Goal: Information Seeking & Learning: Learn about a topic

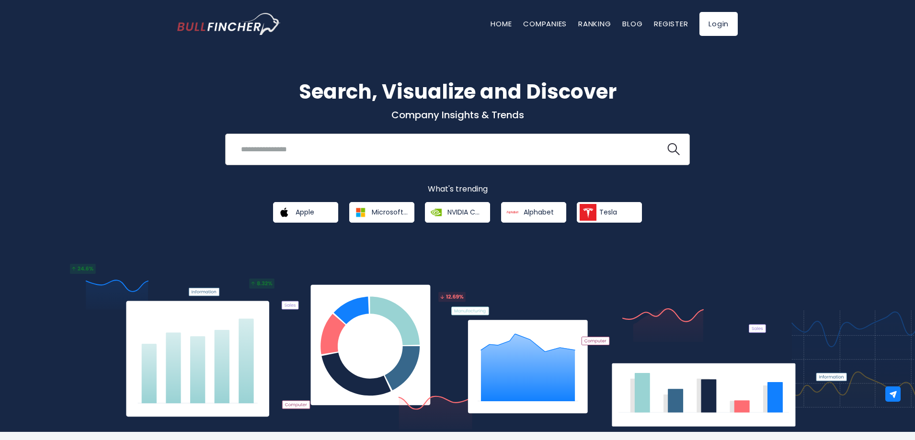
click at [254, 146] on input "search" at bounding box center [445, 149] width 421 height 18
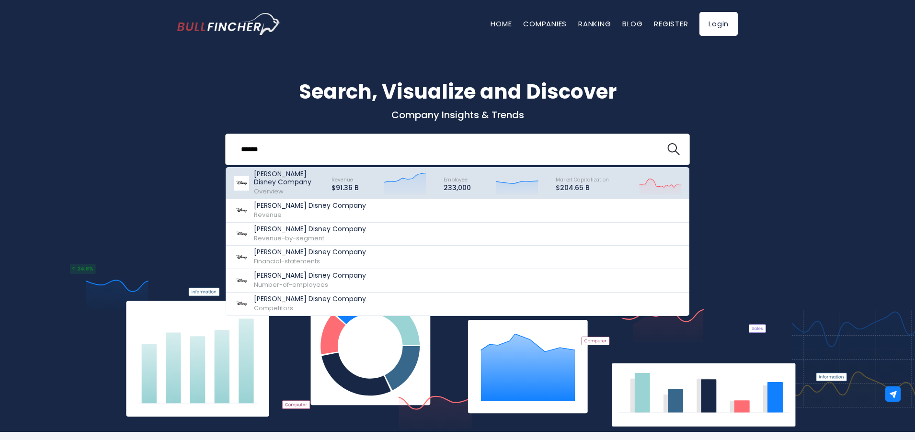
type input "******"
click at [282, 181] on p "[PERSON_NAME] Disney Company" at bounding box center [288, 178] width 69 height 16
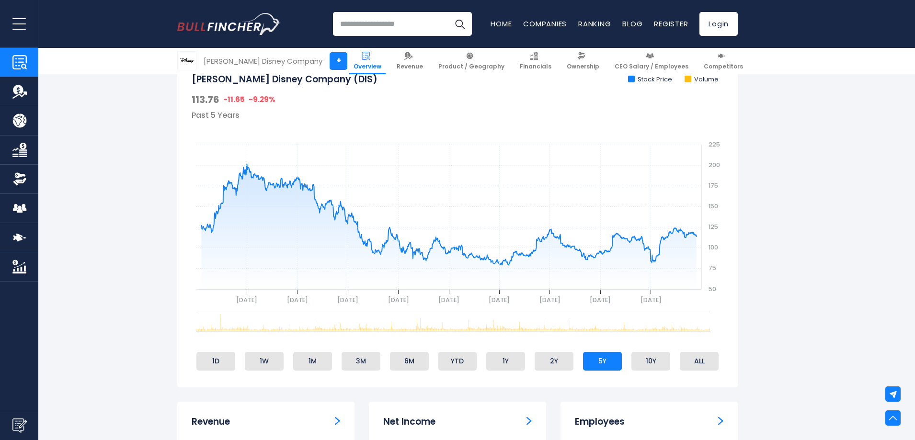
scroll to position [335, 0]
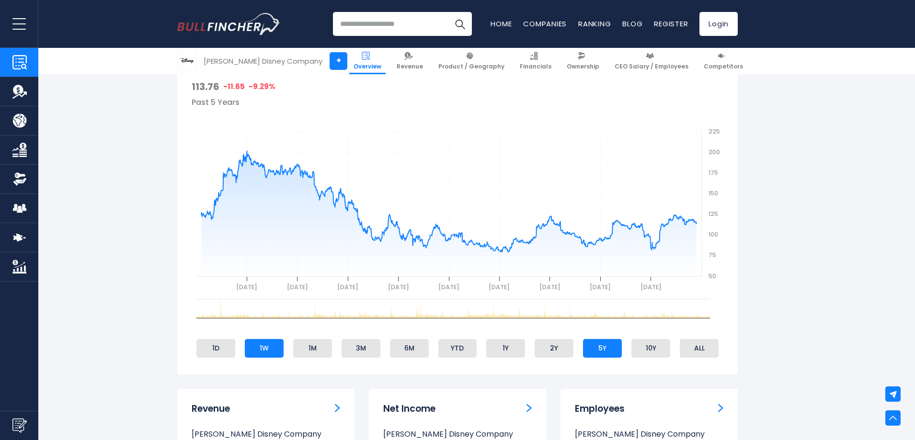
click at [269, 351] on li "1W" at bounding box center [264, 348] width 39 height 18
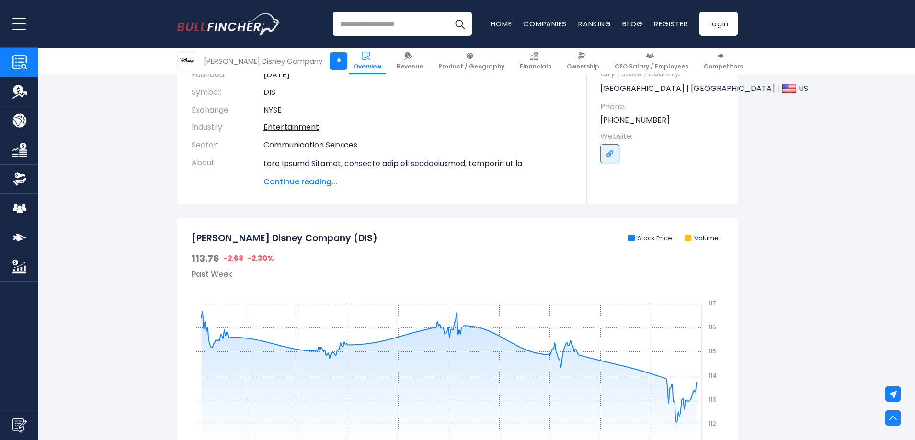
scroll to position [144, 0]
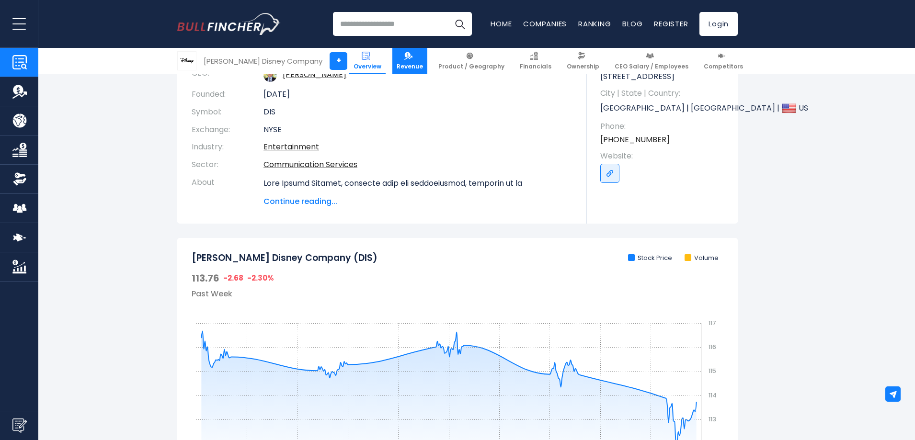
click at [417, 70] on link "Revenue" at bounding box center [409, 61] width 35 height 26
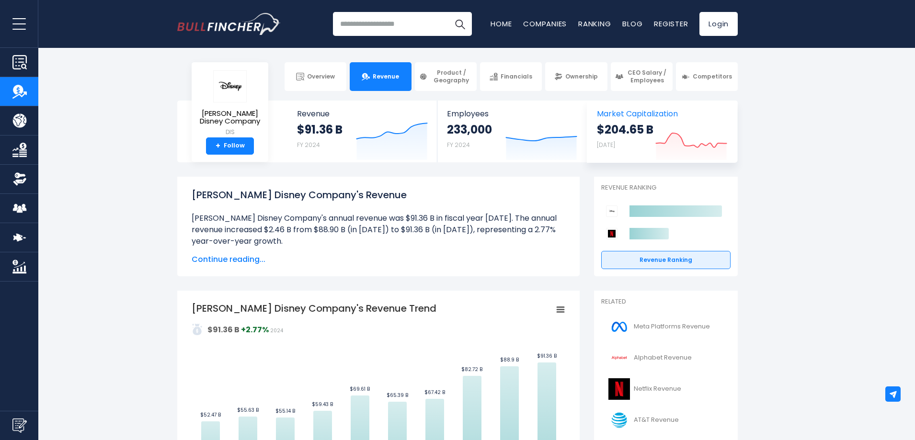
click at [626, 136] on strong "$204.65 B" at bounding box center [625, 129] width 57 height 15
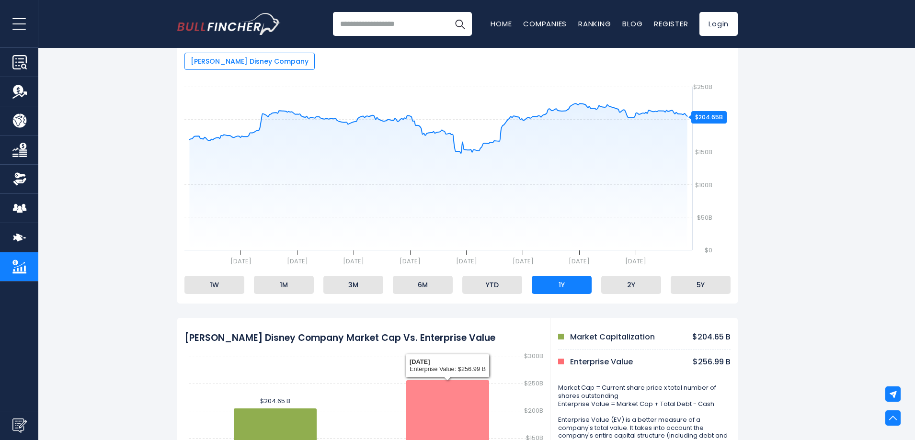
scroll to position [144, 0]
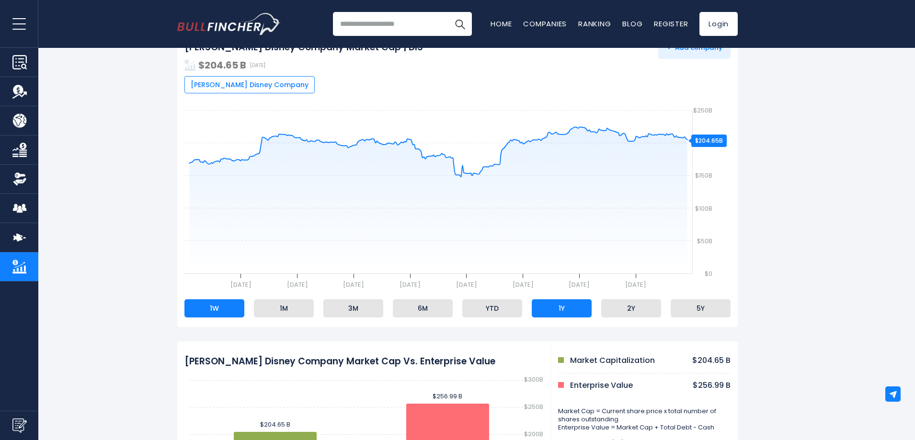
click at [217, 310] on li "1W" at bounding box center [214, 309] width 60 height 18
